Goal: Communication & Community: Answer question/provide support

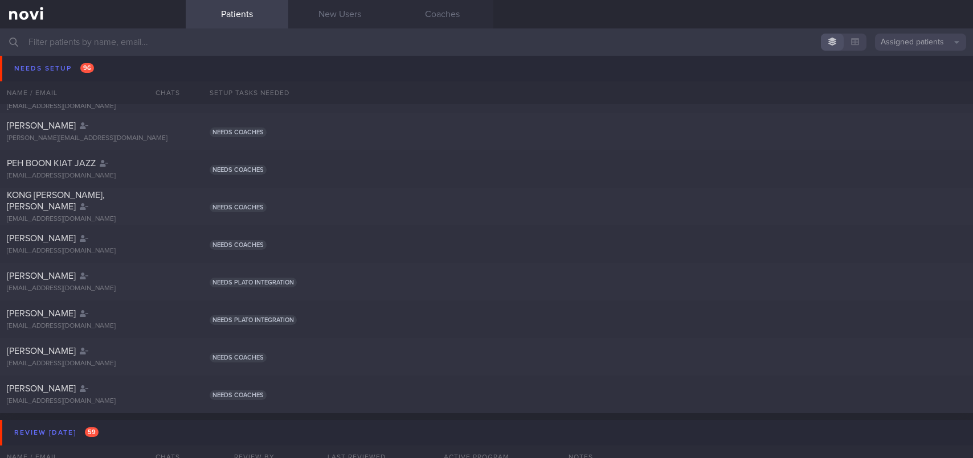
scroll to position [3132, 0]
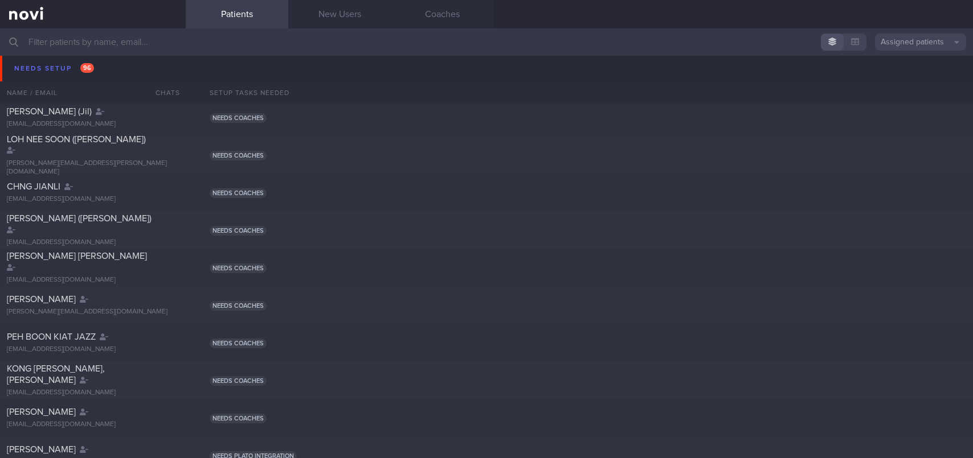
click at [46, 72] on span "XU SUYUE" at bounding box center [28, 73] width 43 height 9
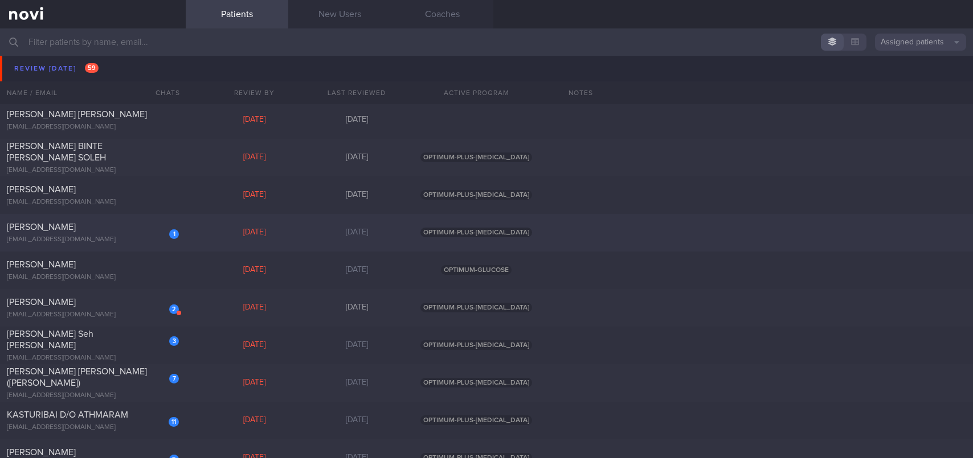
scroll to position [4784, 0]
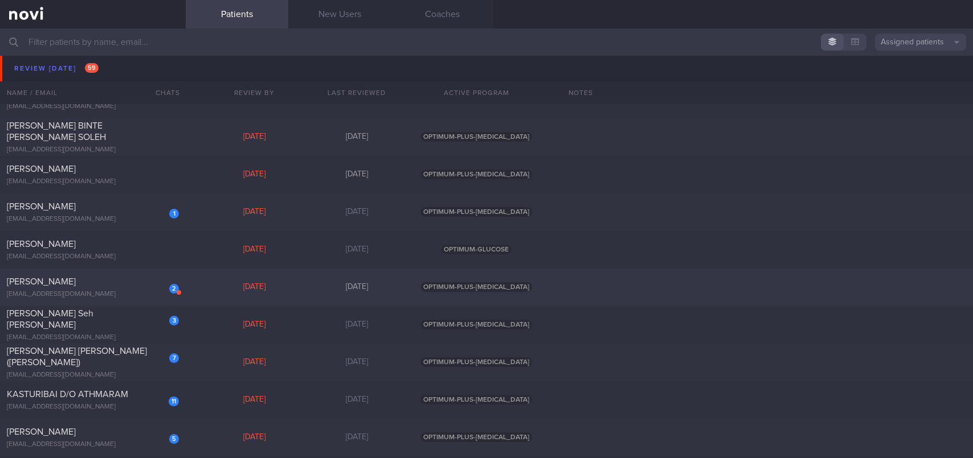
click at [60, 289] on div "2 [PERSON_NAME] [EMAIL_ADDRESS][DOMAIN_NAME]" at bounding box center [93, 287] width 186 height 23
select select "8"
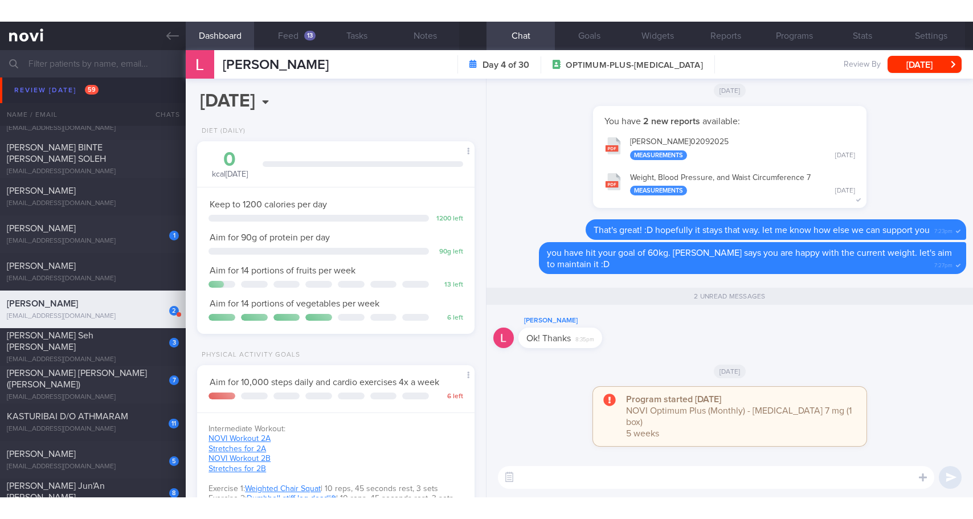
scroll to position [4746, 0]
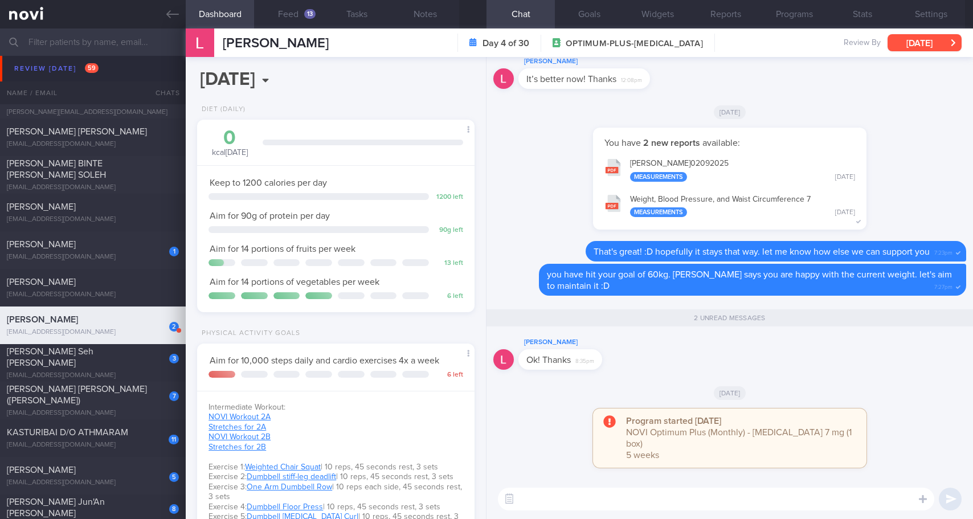
click at [915, 47] on button "[DATE]" at bounding box center [924, 42] width 74 height 17
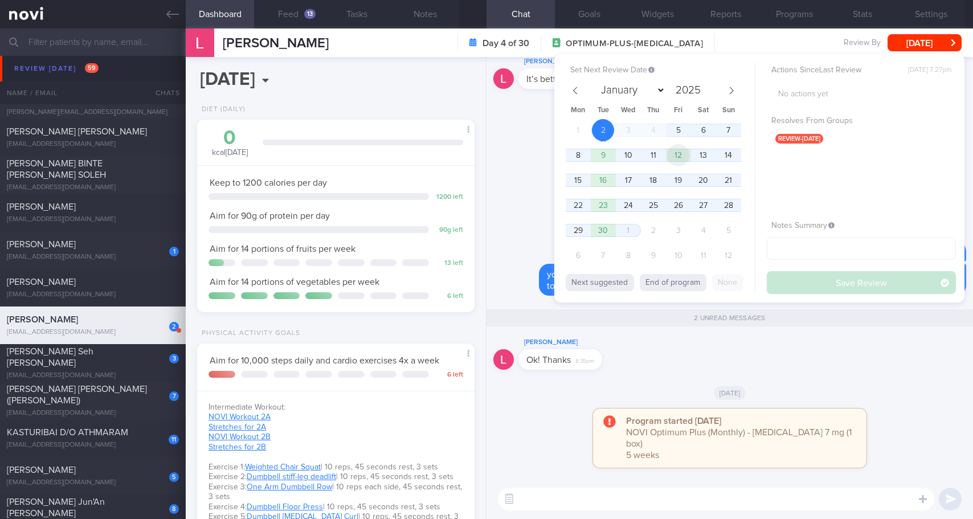
click at [683, 157] on span "12" at bounding box center [678, 155] width 22 height 22
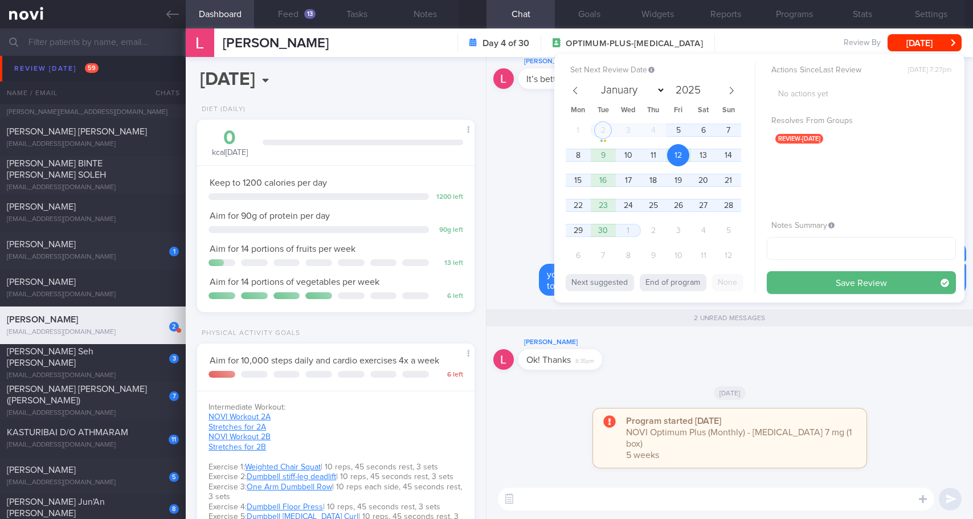
click at [797, 284] on button "Save Review" at bounding box center [860, 282] width 189 height 23
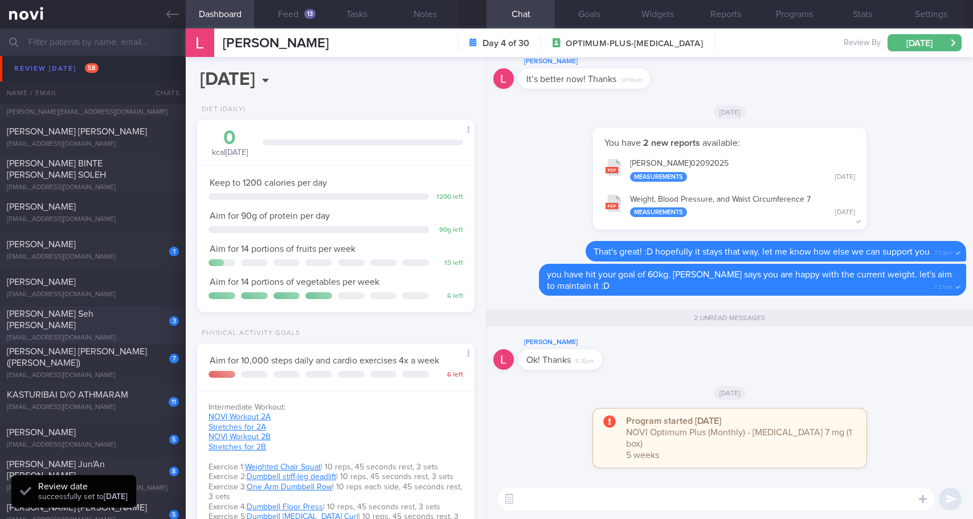
click at [89, 334] on div "[EMAIL_ADDRESS][DOMAIN_NAME]" at bounding box center [93, 338] width 172 height 9
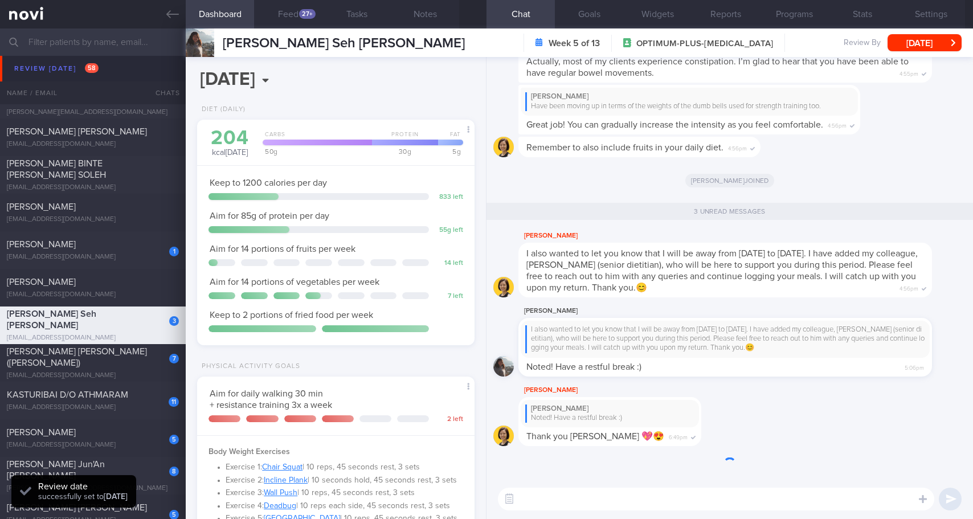
scroll to position [124, 248]
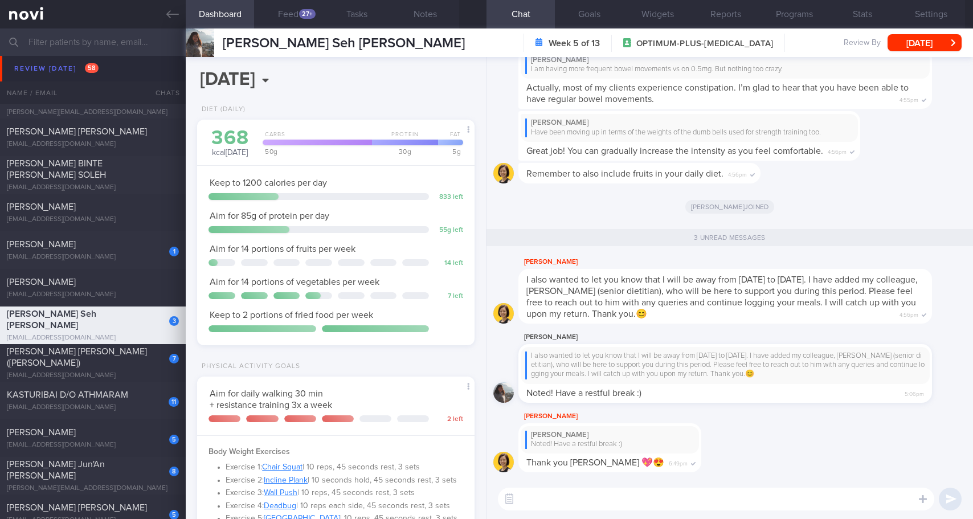
click at [574, 458] on textarea at bounding box center [716, 498] width 436 height 23
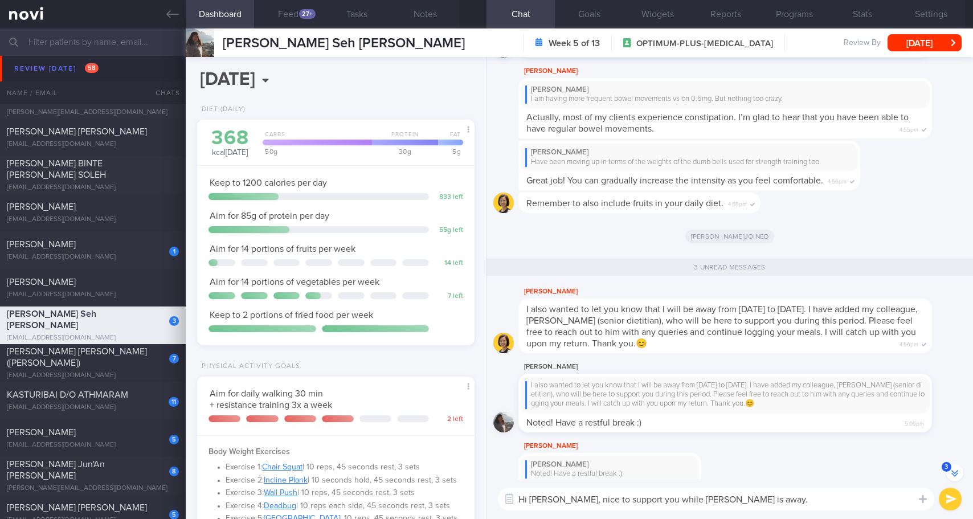
scroll to position [-58, 0]
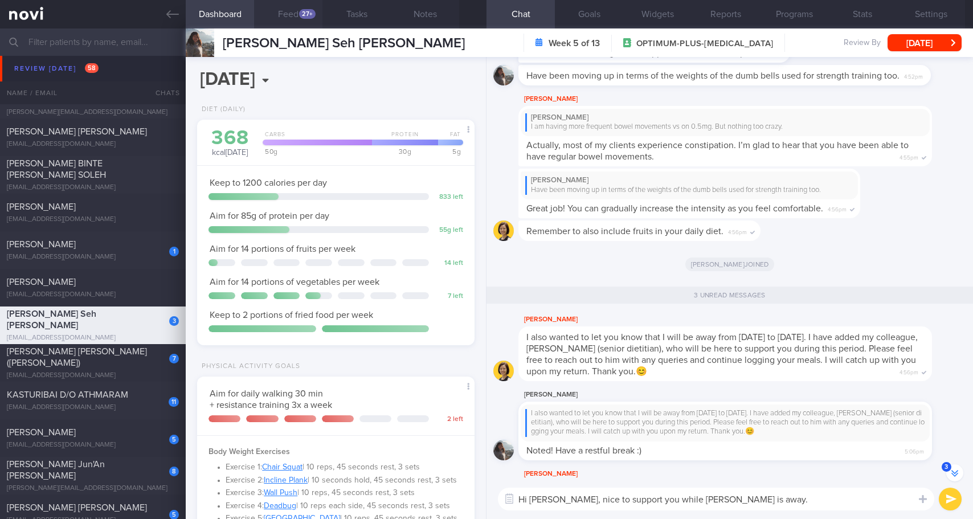
click at [309, 19] on button "Feed 27+" at bounding box center [288, 14] width 68 height 28
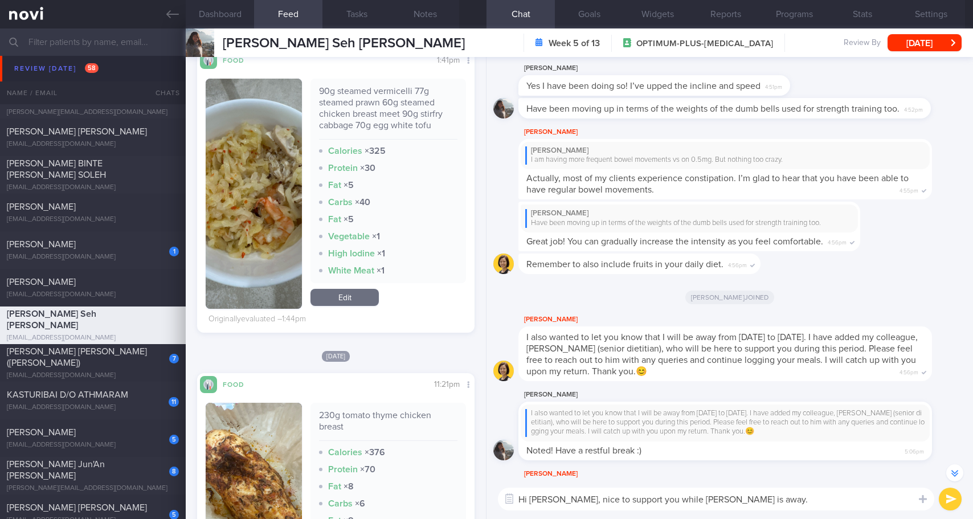
scroll to position [456, 0]
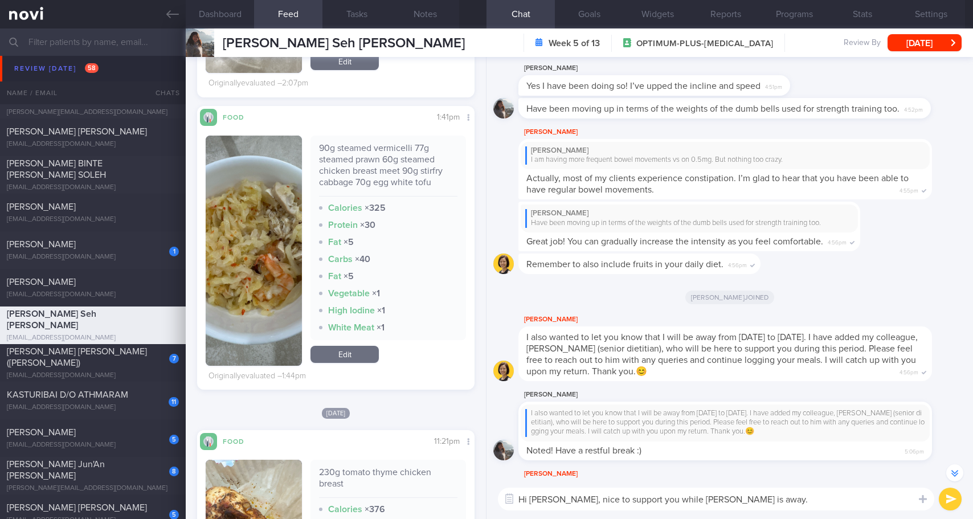
click at [765, 458] on textarea "Hi [PERSON_NAME], nice to support you while [PERSON_NAME] is away." at bounding box center [716, 498] width 436 height 23
type textarea "Hi [PERSON_NAME], nice to support you while [PERSON_NAME] is away."
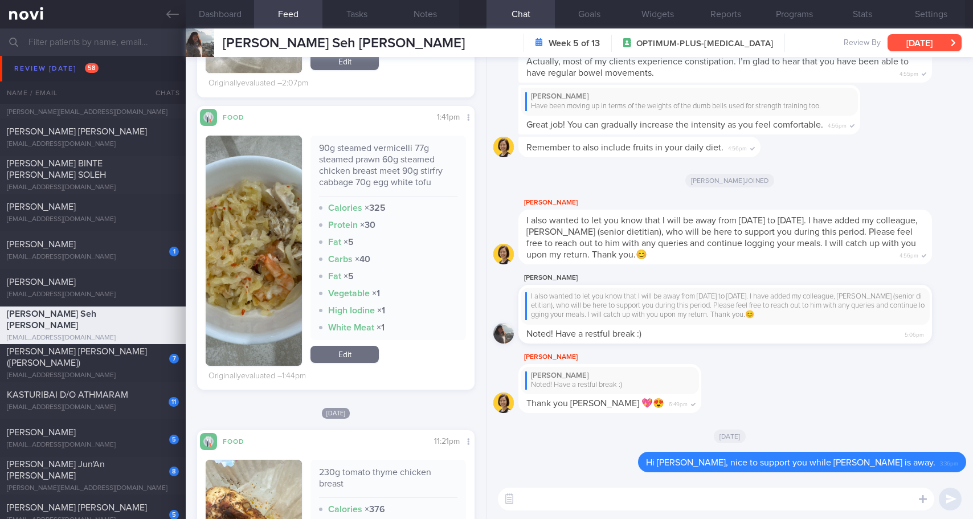
click at [925, 38] on button "[DATE]" at bounding box center [924, 42] width 74 height 17
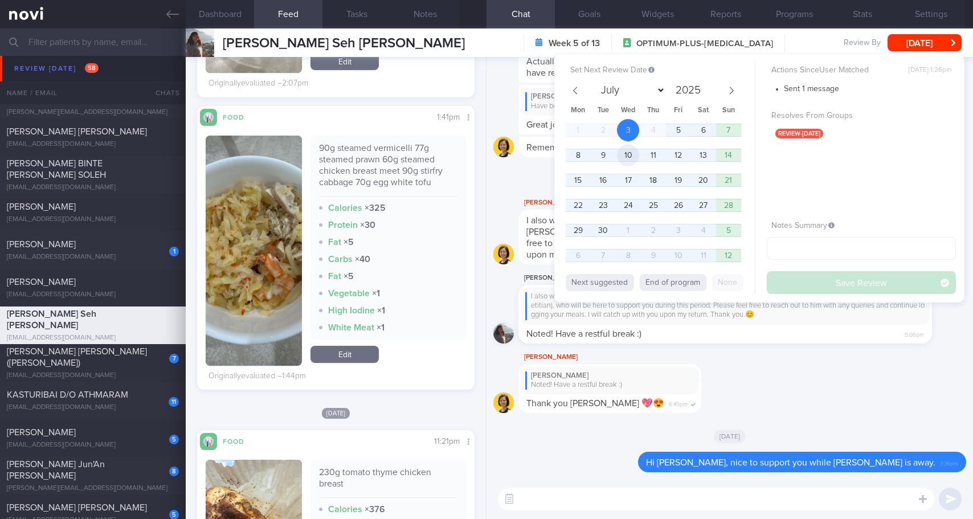
click at [621, 156] on span "10" at bounding box center [628, 155] width 22 height 22
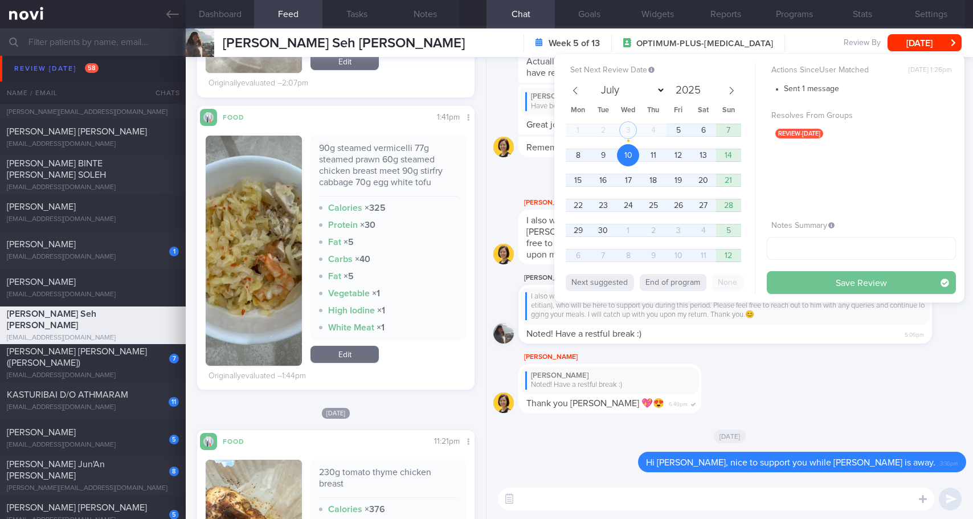
click at [782, 278] on button "Save Review" at bounding box center [860, 282] width 189 height 23
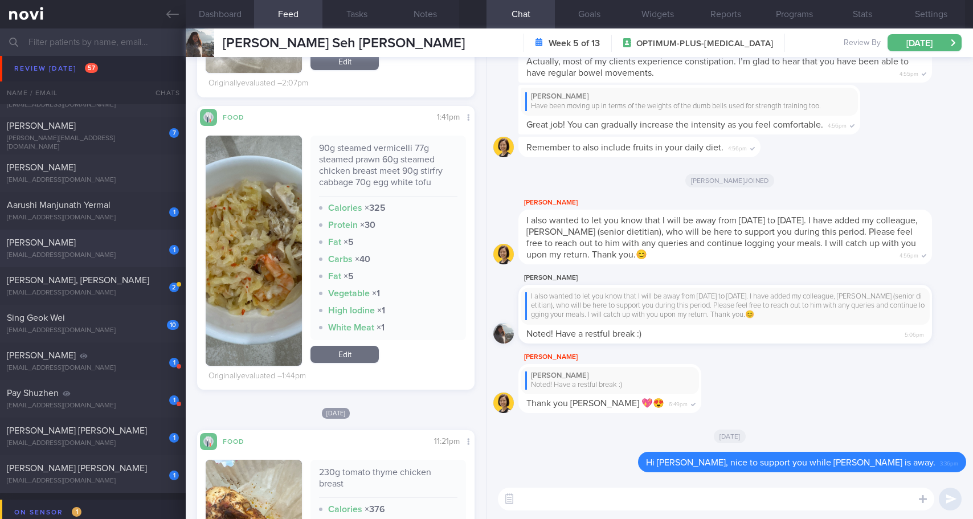
scroll to position [5486, 0]
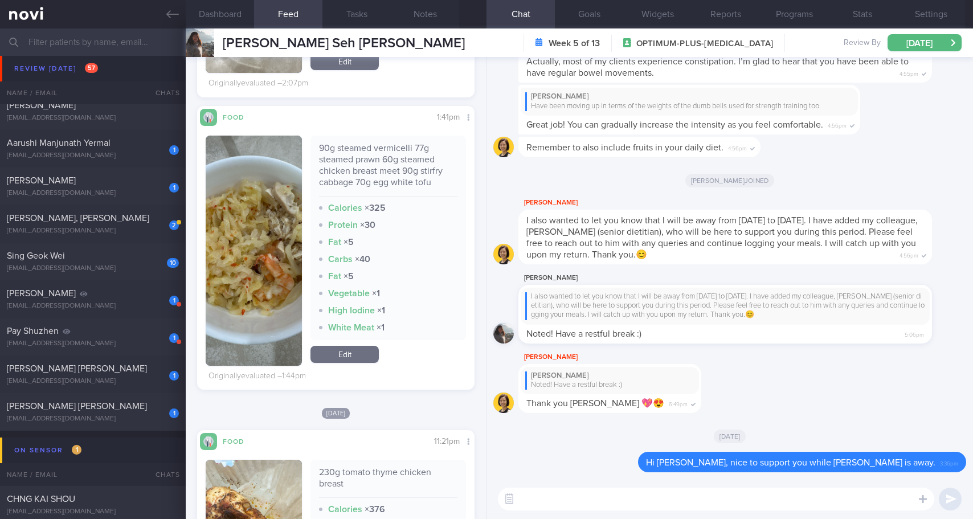
click at [104, 42] on input "text" at bounding box center [486, 41] width 973 height 27
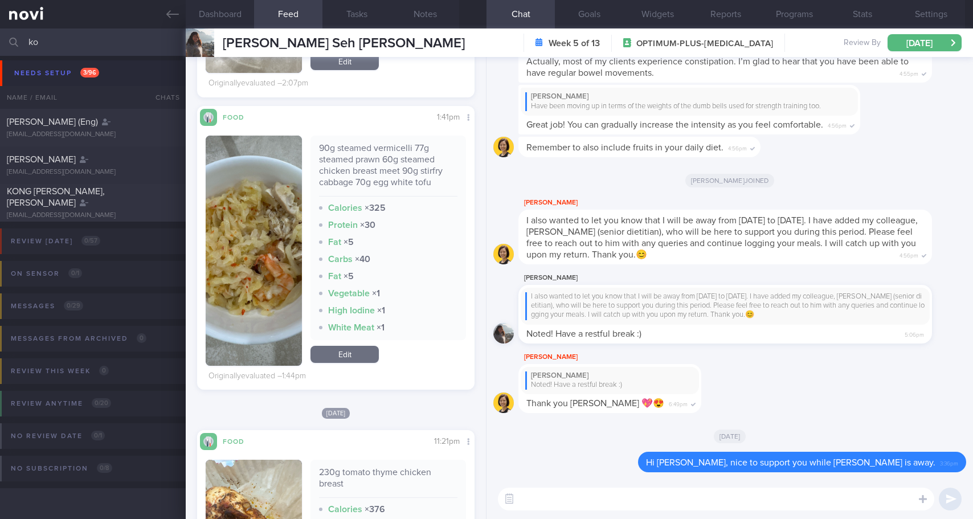
scroll to position [2, 0]
type input "k"
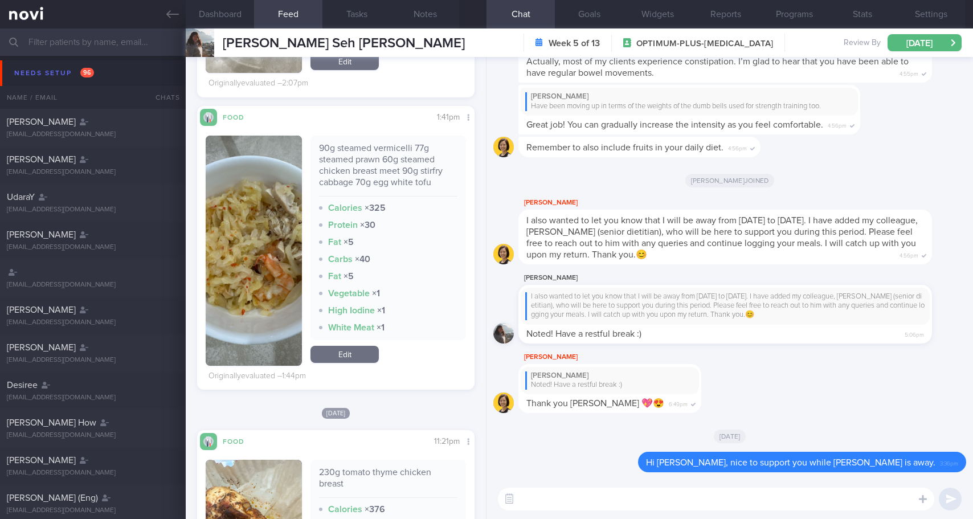
type input "l"
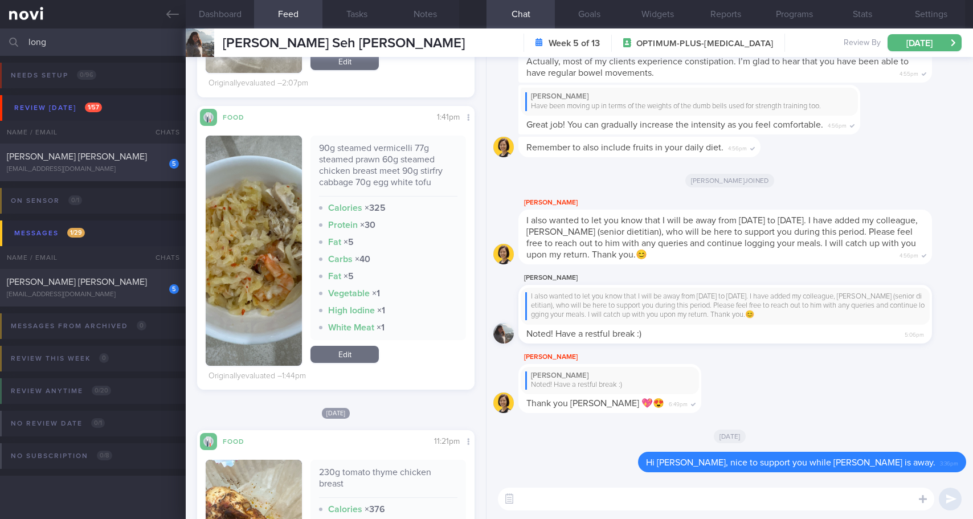
type input "long"
click at [58, 161] on div "[PERSON_NAME] [PERSON_NAME]" at bounding box center [91, 156] width 169 height 11
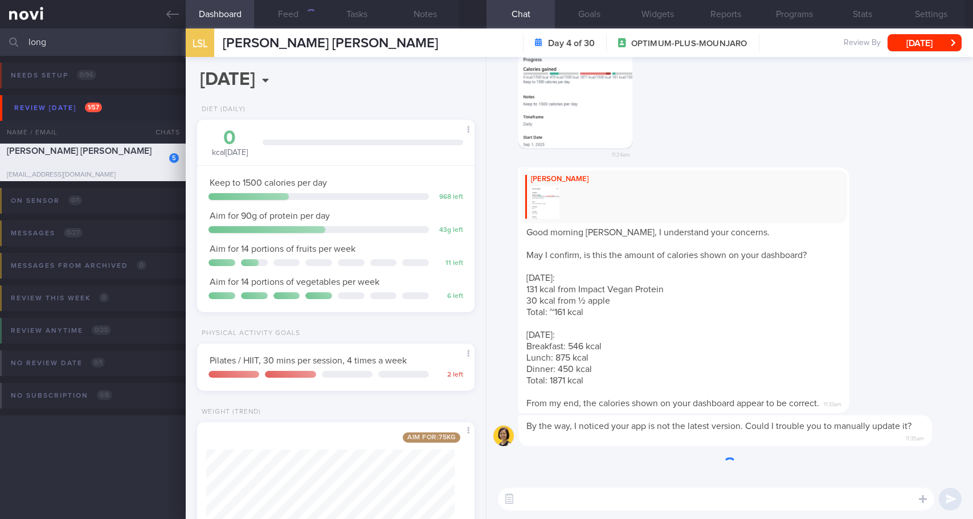
scroll to position [141, 248]
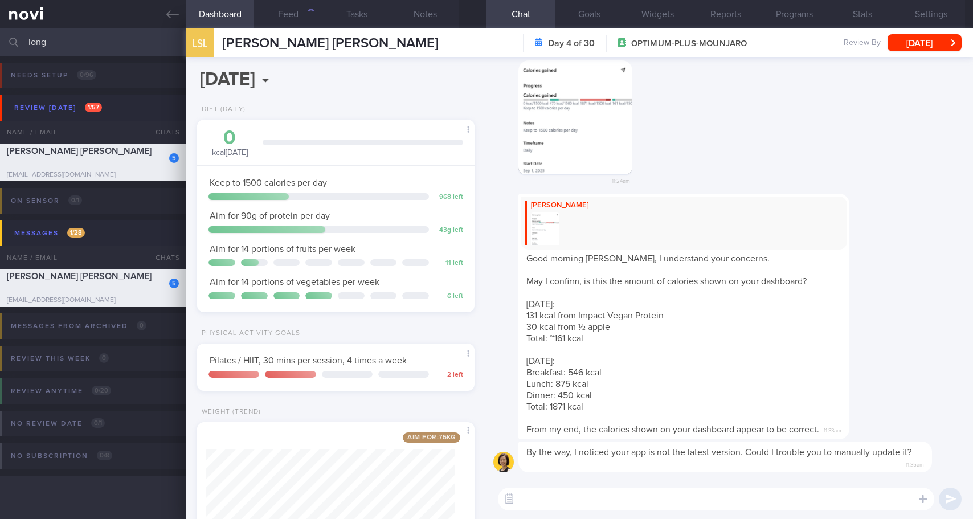
click at [622, 458] on textarea at bounding box center [716, 498] width 436 height 23
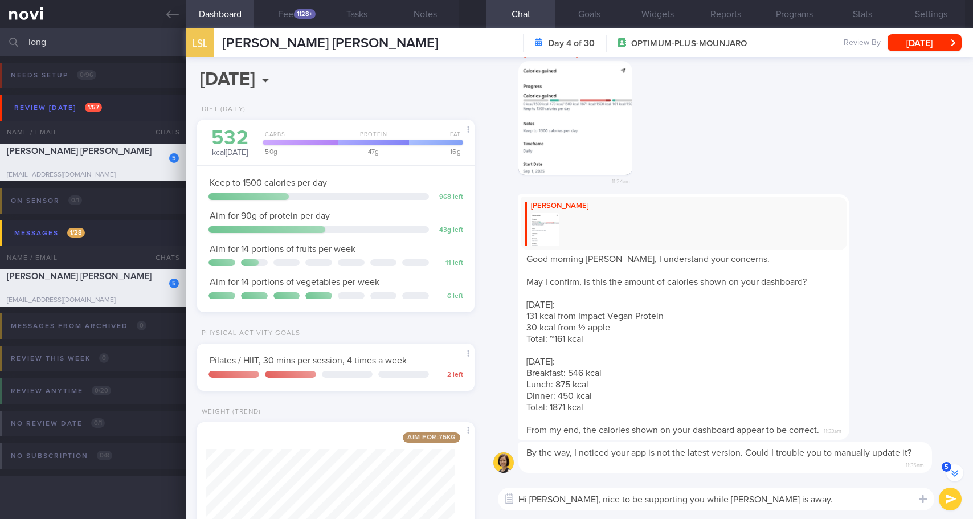
scroll to position [1, 0]
type textarea "Hi [PERSON_NAME], nice to be supporting you while [PERSON_NAME] is away. Have y…"
click at [949, 458] on button "submit" at bounding box center [949, 498] width 23 height 23
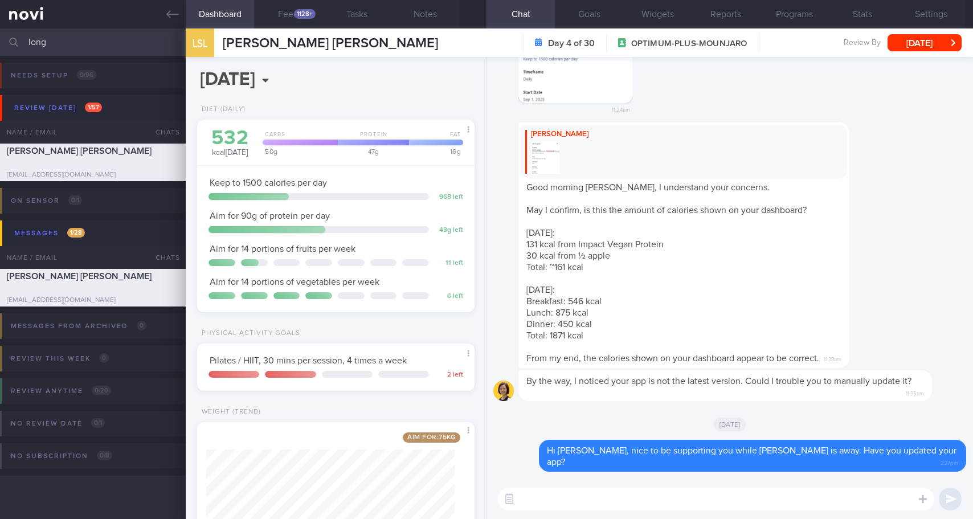
scroll to position [0, 0]
click at [920, 45] on button "[DATE]" at bounding box center [924, 42] width 74 height 17
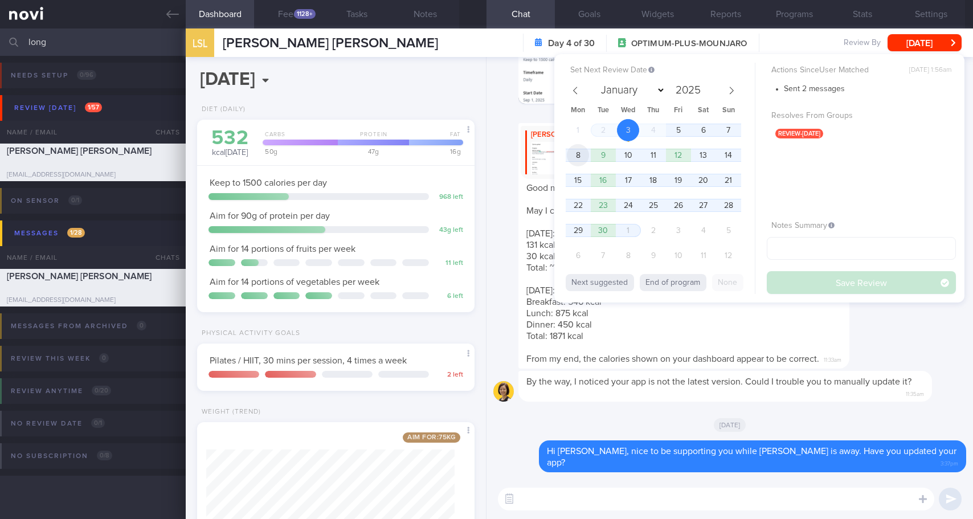
click at [584, 156] on span "8" at bounding box center [578, 155] width 22 height 22
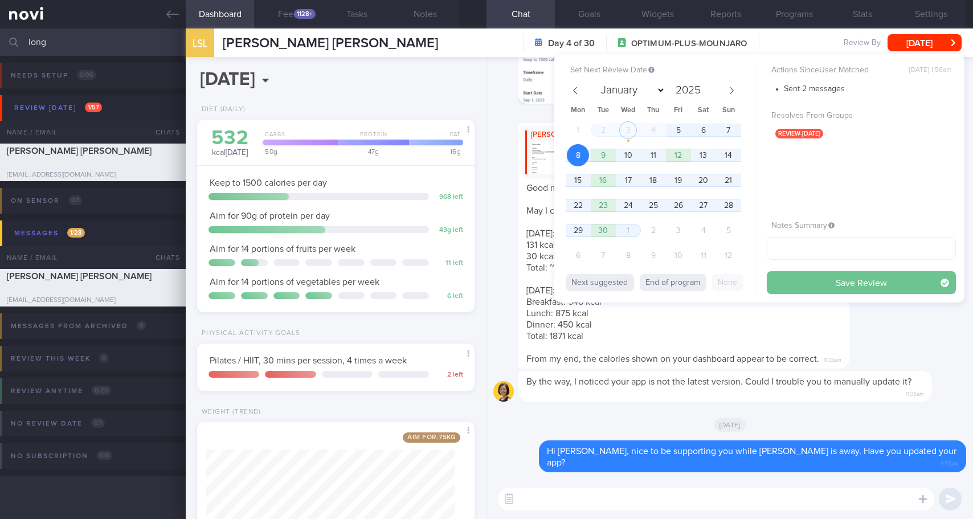
click at [813, 285] on button "Save Review" at bounding box center [860, 282] width 189 height 23
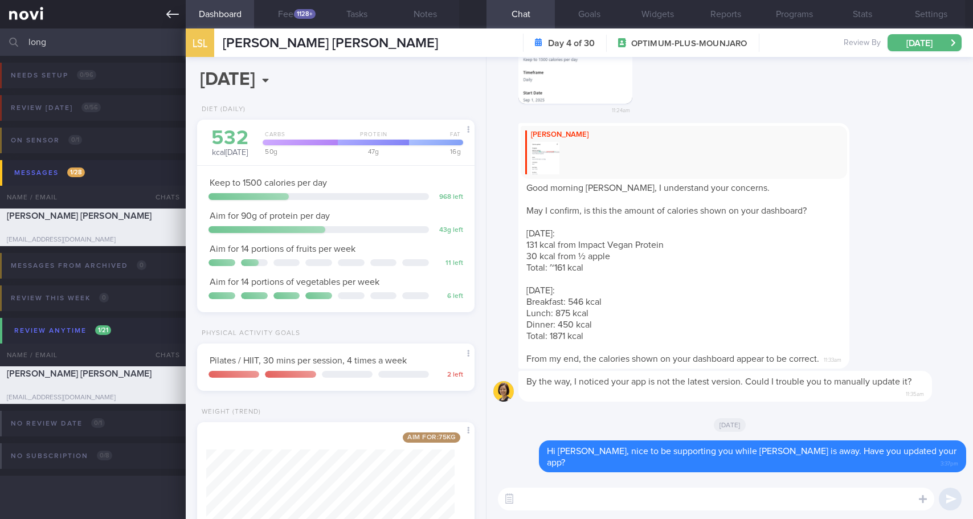
click at [178, 18] on icon at bounding box center [172, 14] width 13 height 13
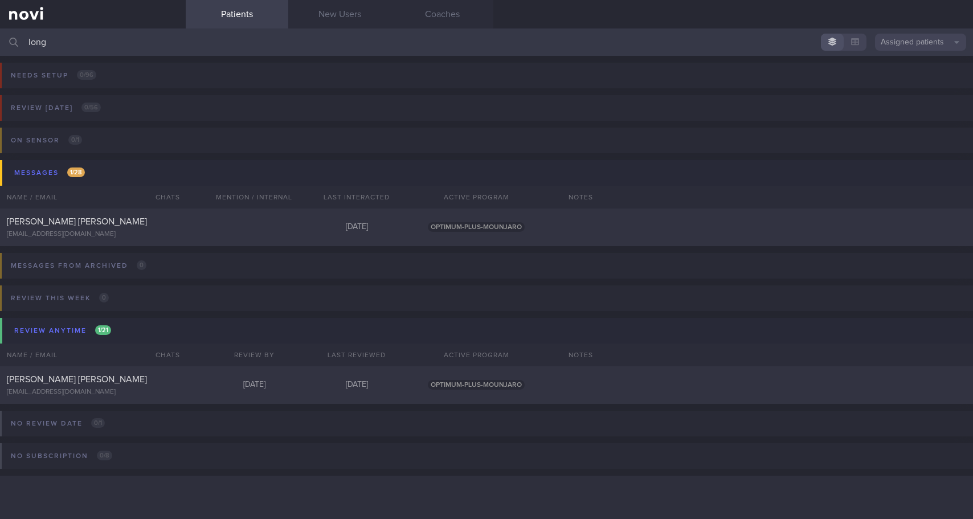
click at [104, 37] on input "long" at bounding box center [486, 41] width 973 height 27
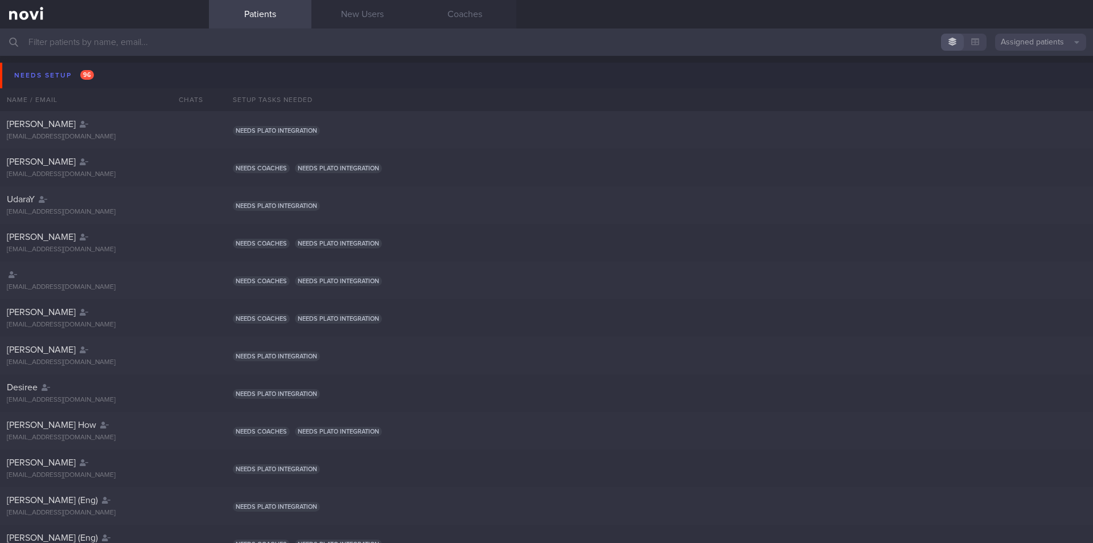
click at [220, 45] on input "text" at bounding box center [546, 41] width 1093 height 27
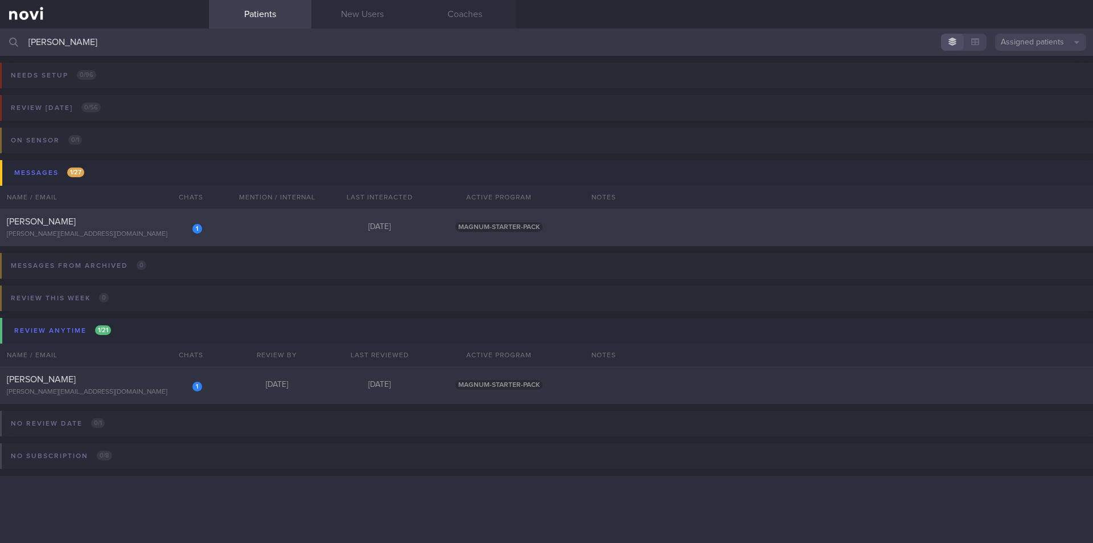
type input "jake"
click at [102, 228] on div "1 Jake Chia jake.chiasl@gmail.com" at bounding box center [104, 227] width 209 height 23
select select "8"
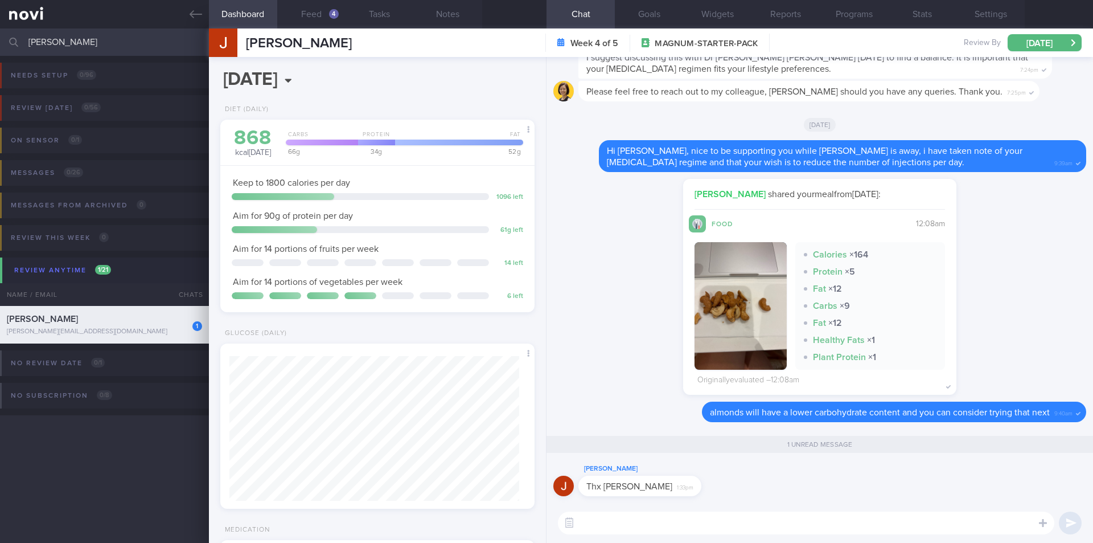
scroll to position [145, 290]
click at [690, 523] on textarea at bounding box center [806, 522] width 497 height 23
click at [318, 15] on button "Feed 4" at bounding box center [311, 14] width 68 height 28
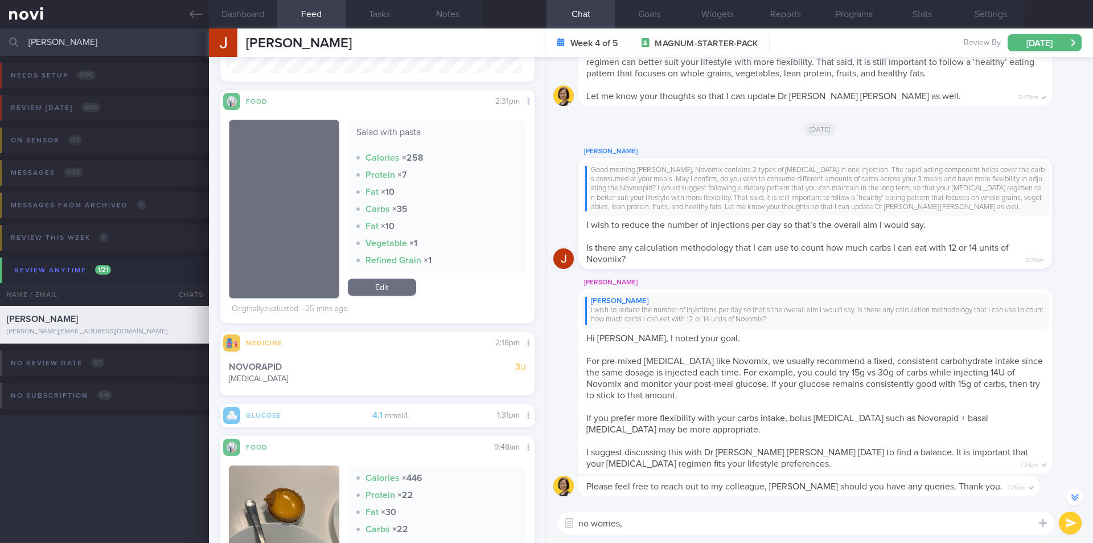
scroll to position [-342, 0]
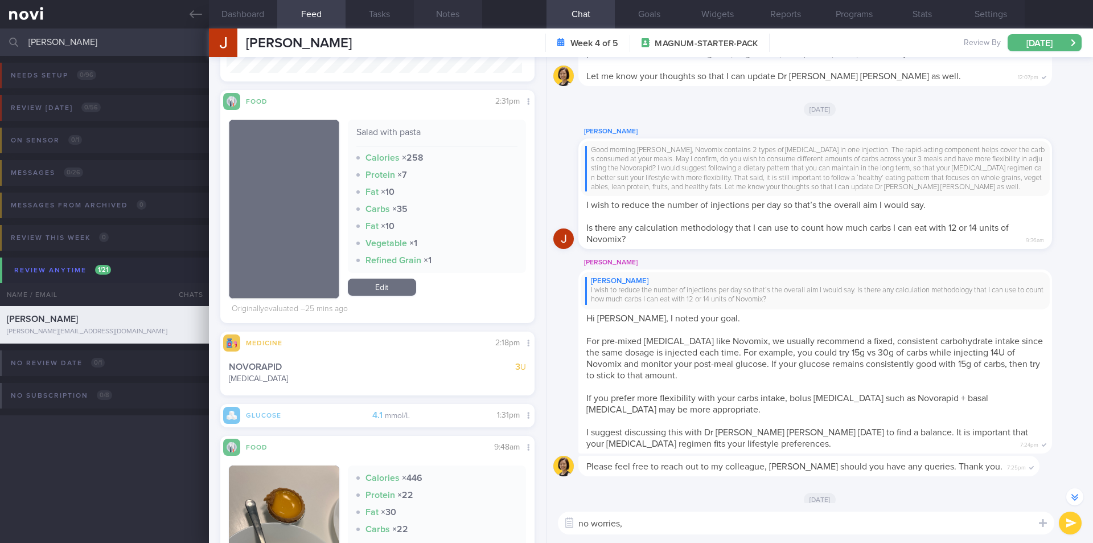
click at [446, 11] on button "Notes" at bounding box center [448, 14] width 68 height 28
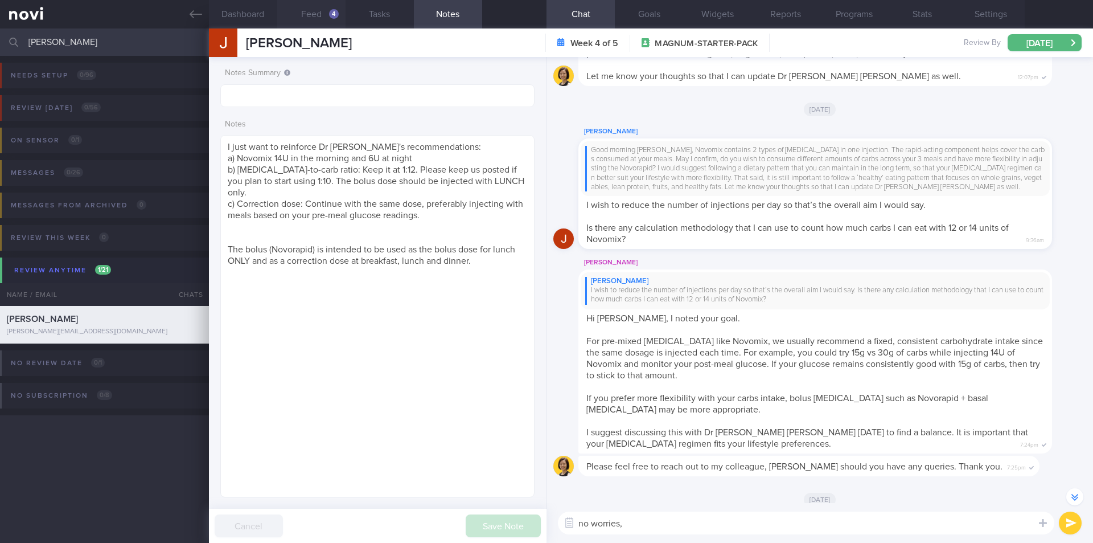
click at [311, 14] on button "Feed 4" at bounding box center [311, 14] width 68 height 28
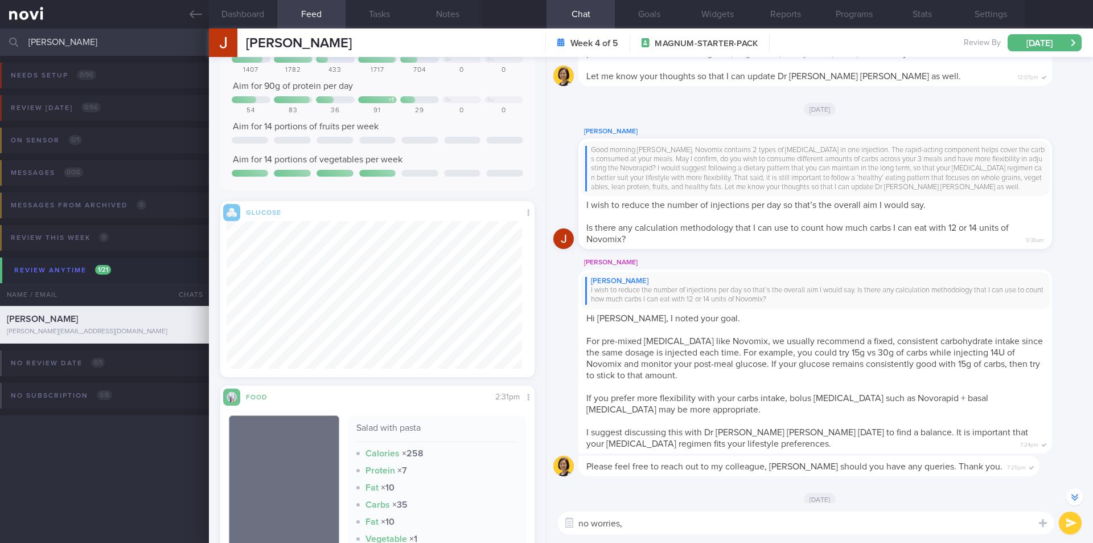
scroll to position [228, 0]
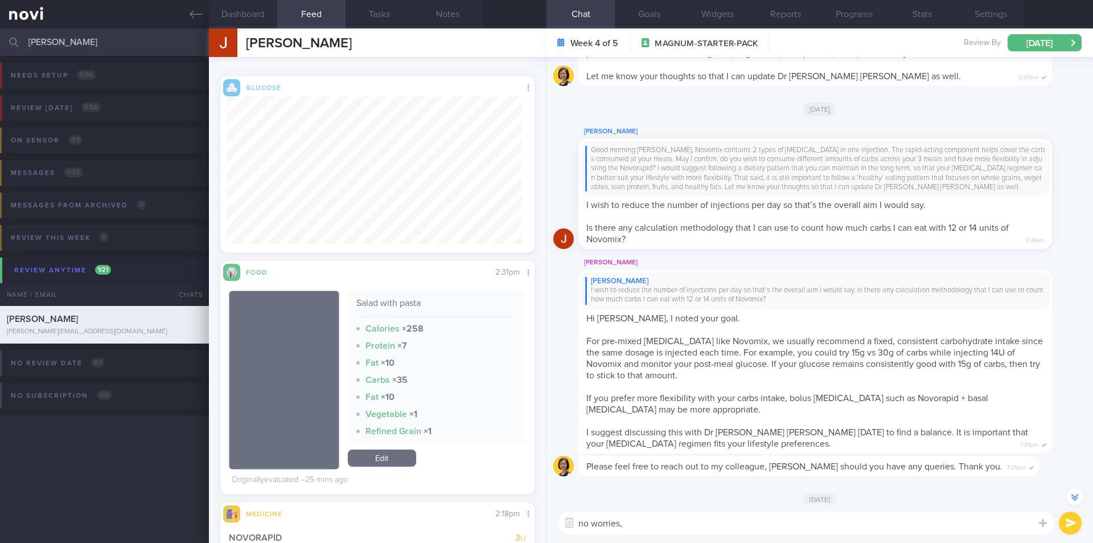
click at [663, 522] on textarea "no worries," at bounding box center [806, 522] width 497 height 23
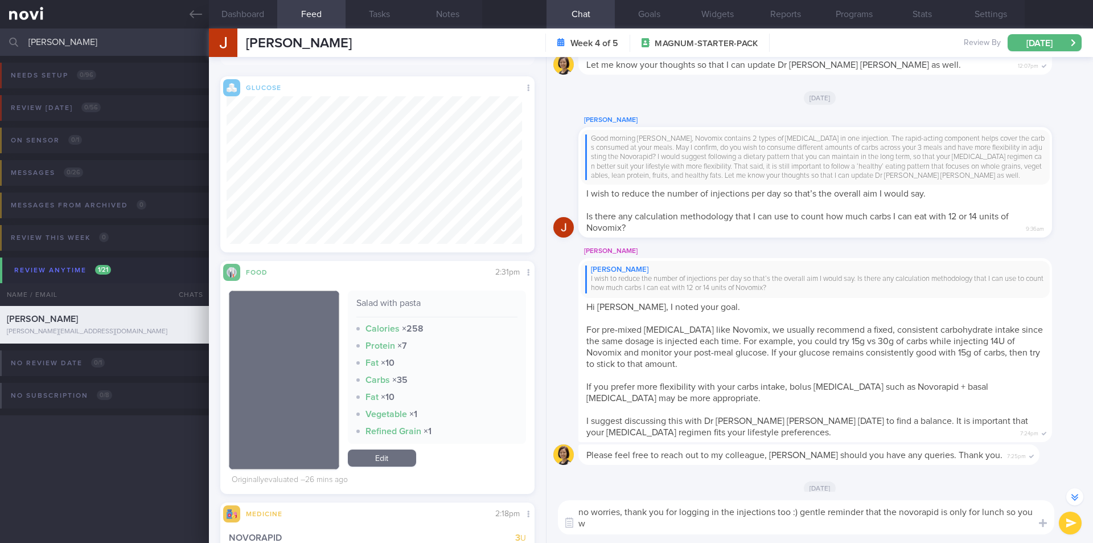
scroll to position [-353, 0]
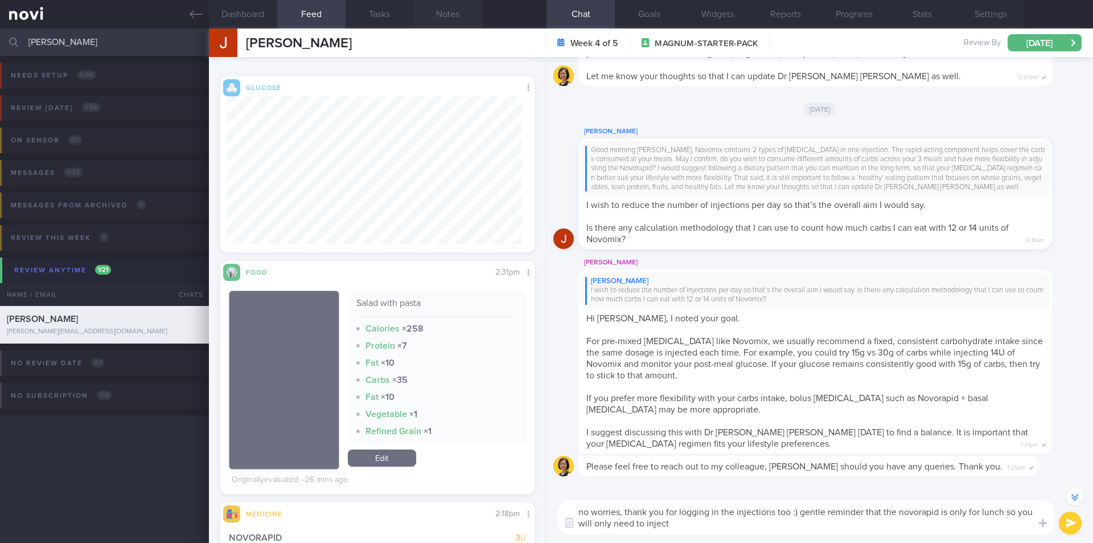
click at [463, 12] on button "Notes" at bounding box center [448, 14] width 68 height 28
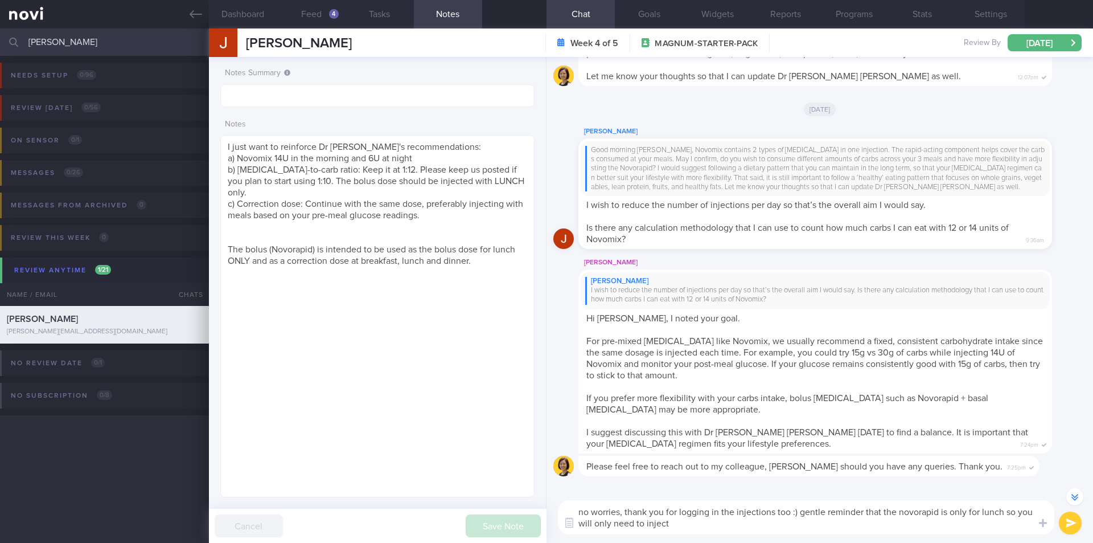
click at [733, 523] on textarea "no worries, thank you for logging in the injections too :) gentle reminder that…" at bounding box center [806, 517] width 497 height 34
click at [325, 12] on button "Feed 4" at bounding box center [311, 14] width 68 height 28
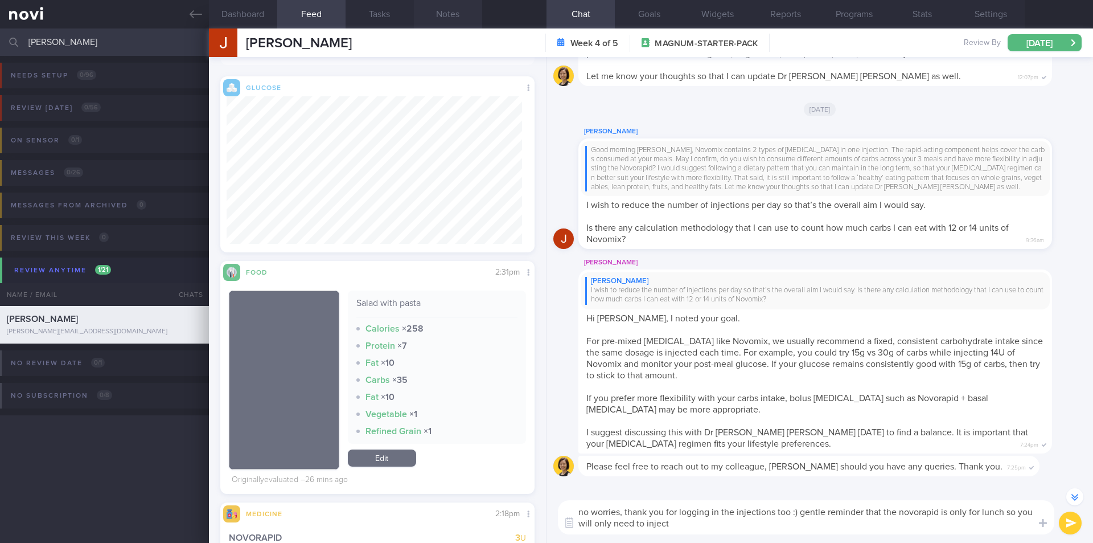
click at [442, 17] on button "Notes" at bounding box center [448, 14] width 68 height 28
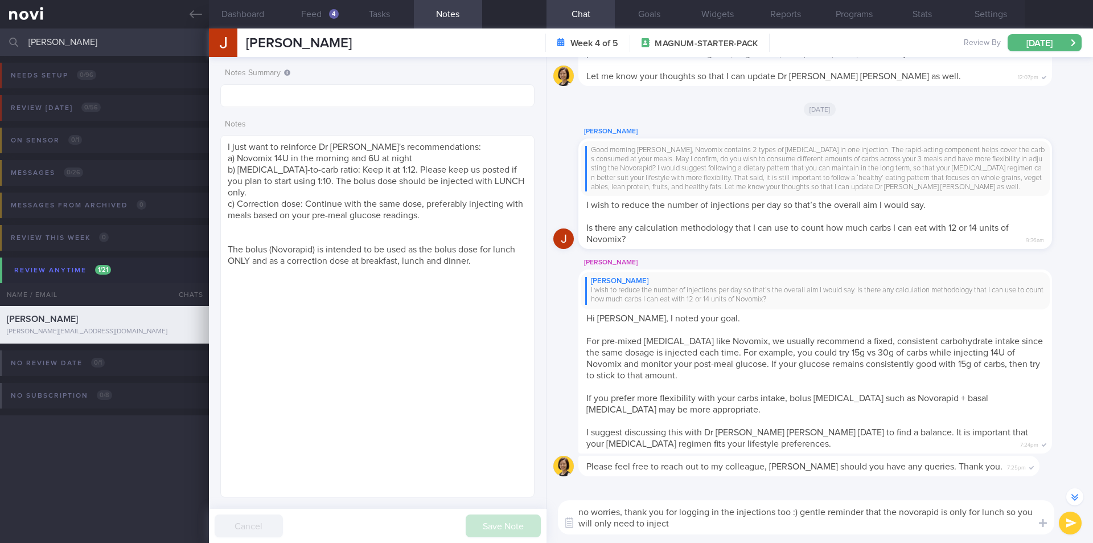
click at [719, 520] on textarea "no worries, thank you for logging in the injections too :) gentle reminder that…" at bounding box center [806, 517] width 497 height 34
type textarea "no worries, thank you for logging in the injections too :) gentle reminder that…"
click at [1069, 523] on button "submit" at bounding box center [1070, 522] width 23 height 23
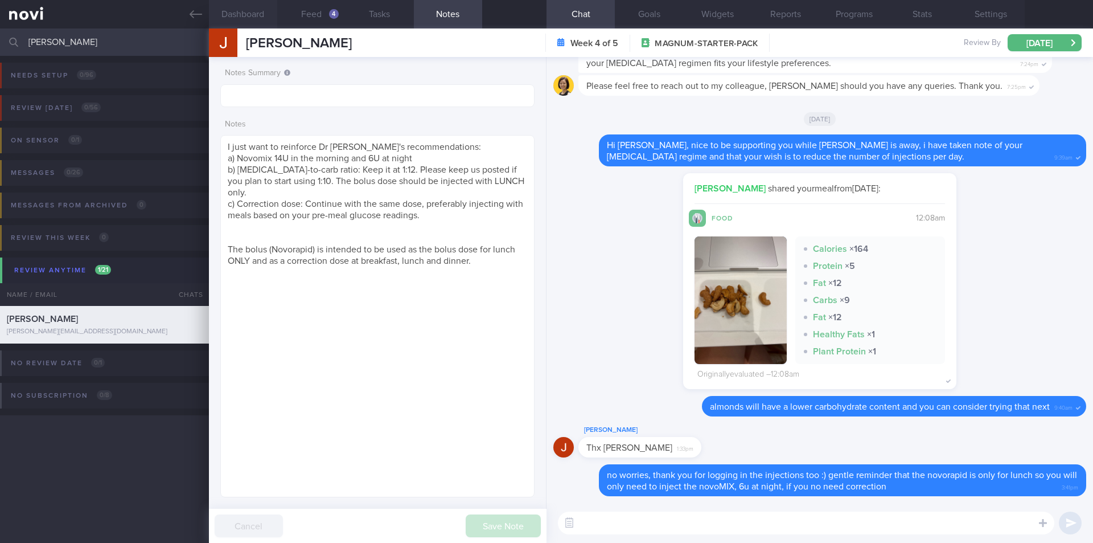
click at [232, 13] on button "Dashboard" at bounding box center [243, 14] width 68 height 28
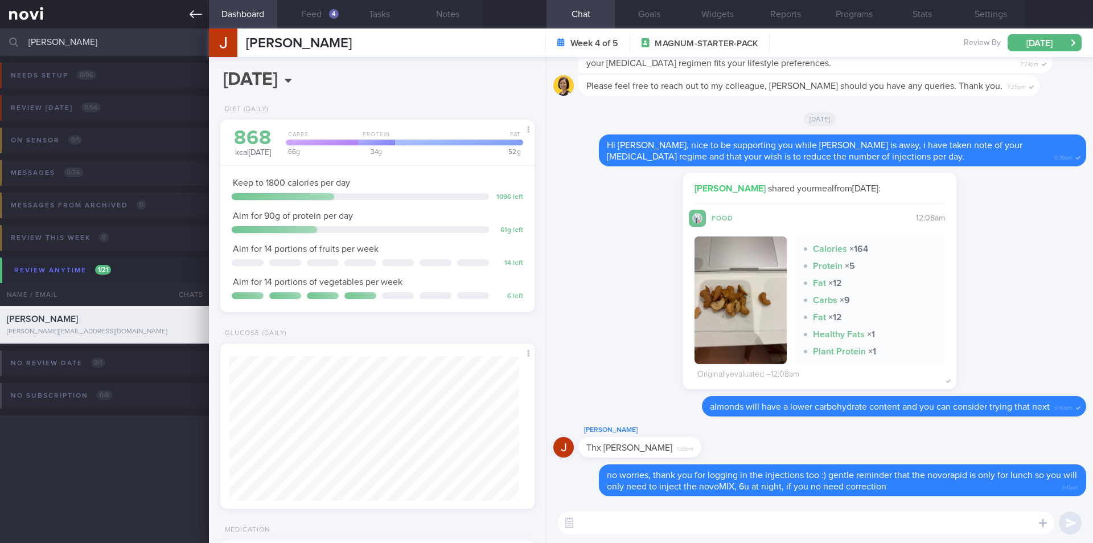
click at [197, 11] on icon at bounding box center [196, 14] width 13 height 13
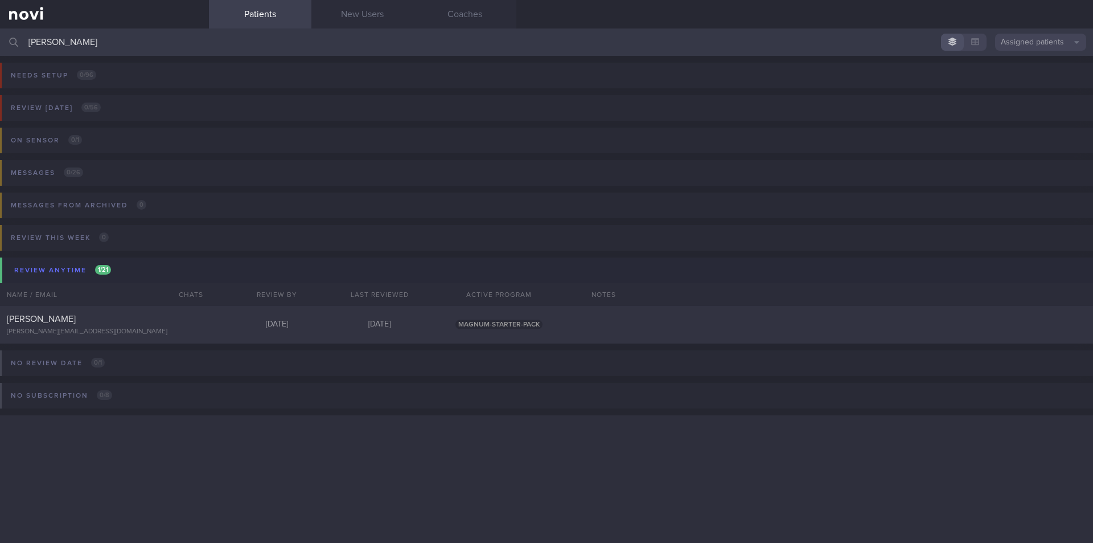
click at [158, 45] on input "jake" at bounding box center [546, 41] width 1093 height 27
type input "jake"
click at [77, 328] on div "[PERSON_NAME][EMAIL_ADDRESS][DOMAIN_NAME]" at bounding box center [104, 331] width 195 height 9
select select "8"
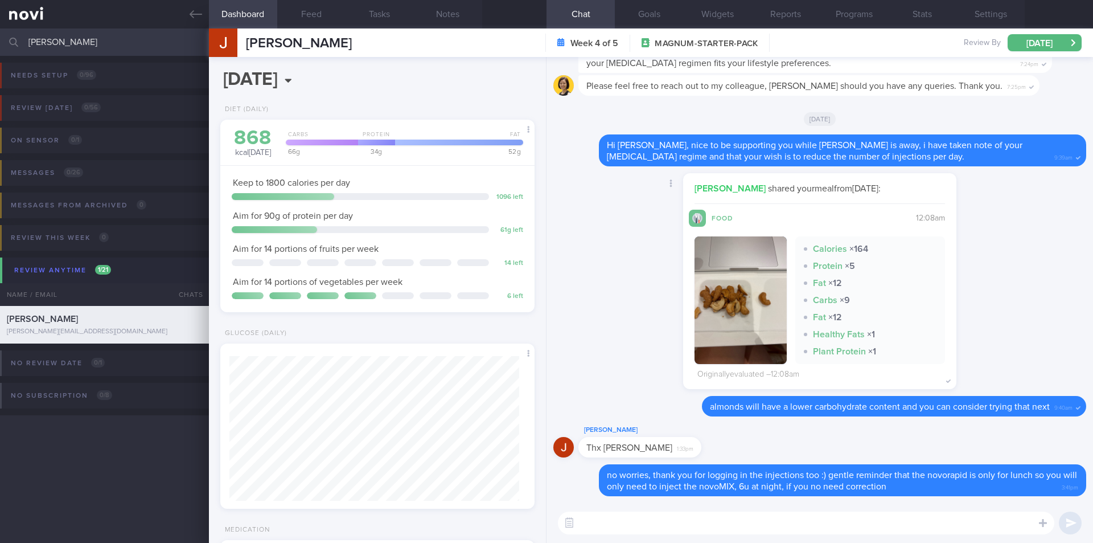
scroll to position [145, 290]
